Goal: Task Accomplishment & Management: Manage account settings

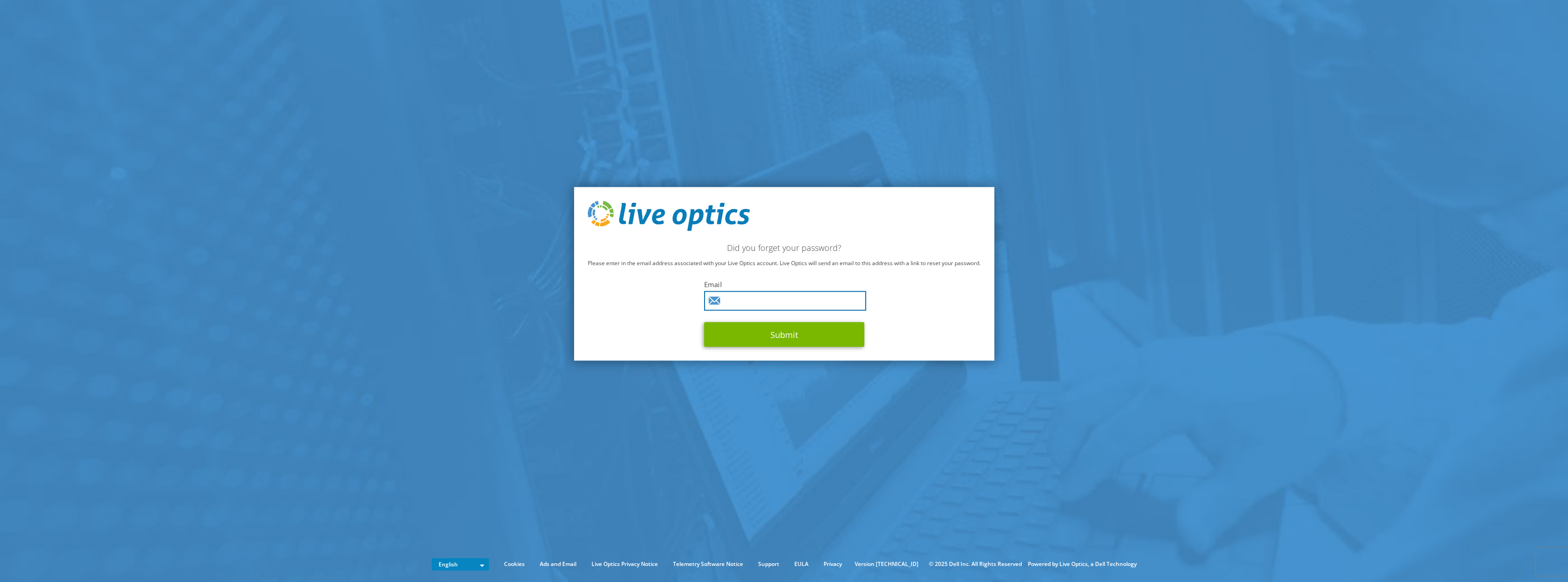
click at [744, 302] on input "text" at bounding box center [785, 301] width 162 height 20
type input "l.j.verschuren@fundaments.nl"
click at [787, 334] on button "Submit" at bounding box center [784, 334] width 160 height 25
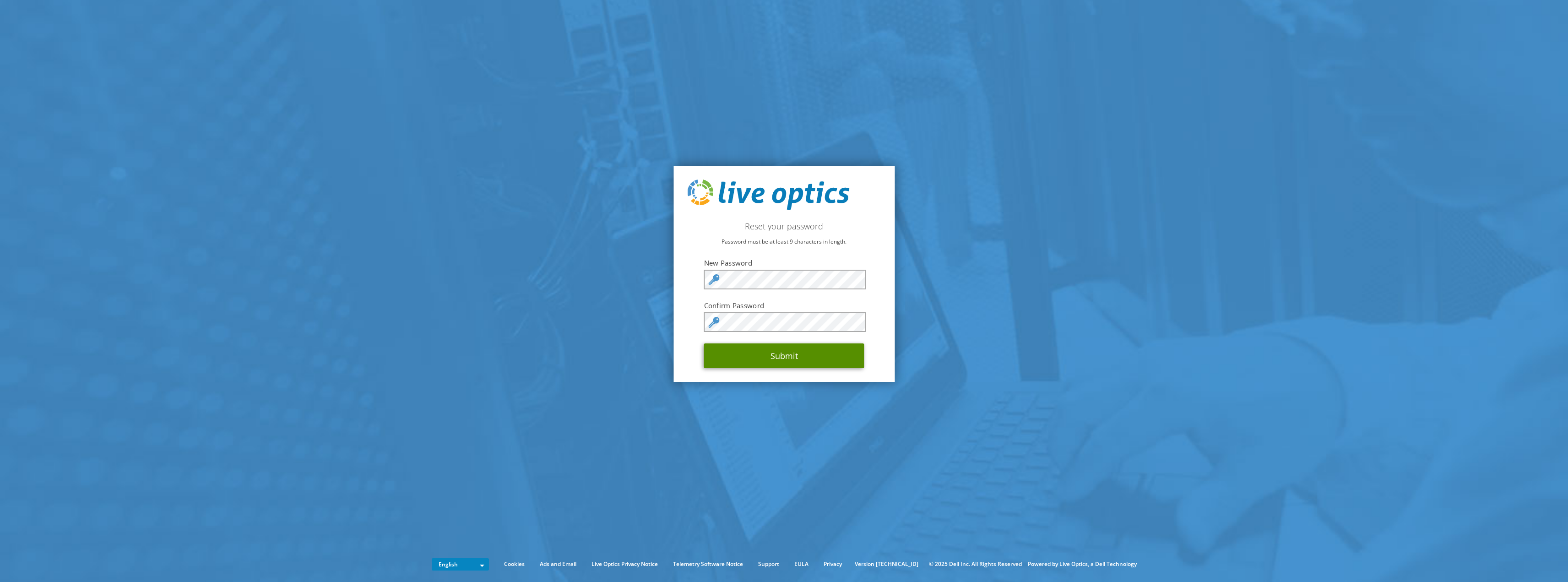
click at [795, 361] on button "Submit" at bounding box center [784, 356] width 160 height 25
